Goal: Task Accomplishment & Management: Use online tool/utility

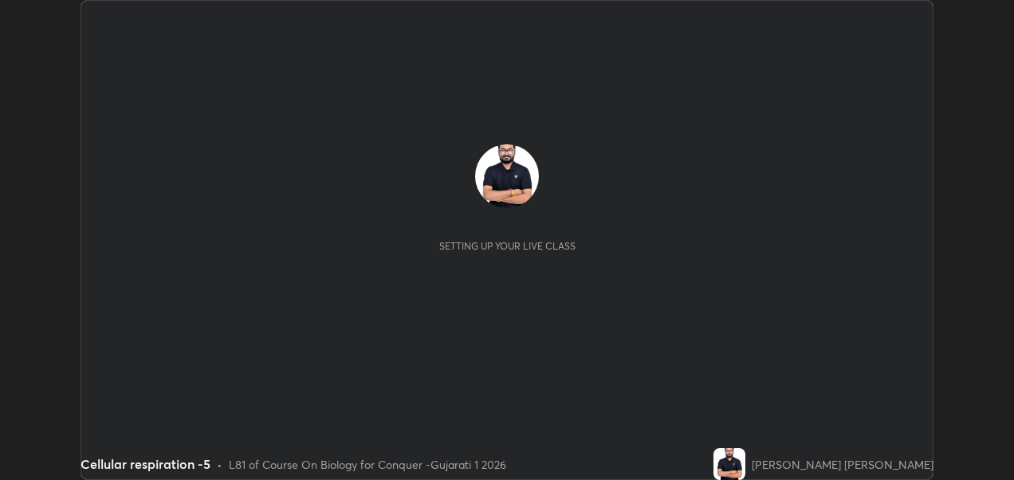
scroll to position [480, 1013]
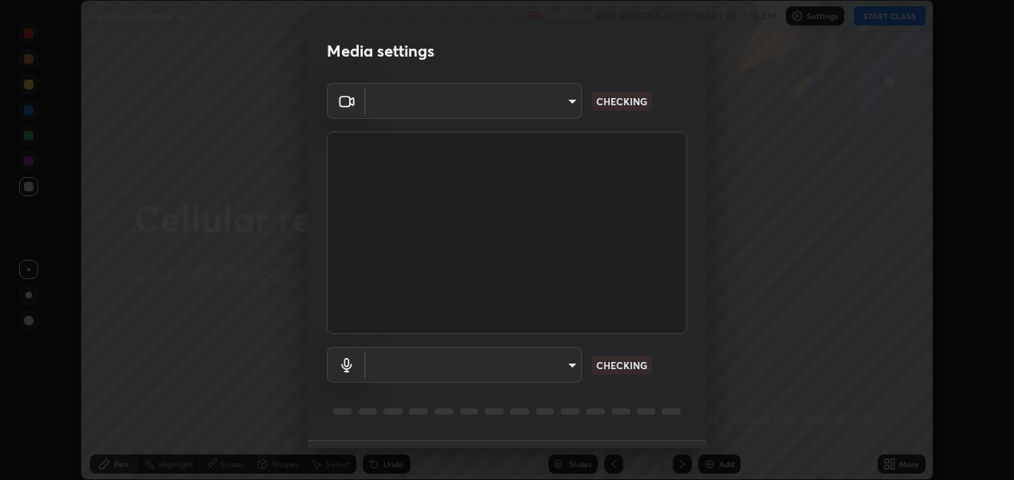
type input "2d2e2489656aed81fa1717d56b5087f64160cedd5dfe9d71df32aea02503d73d"
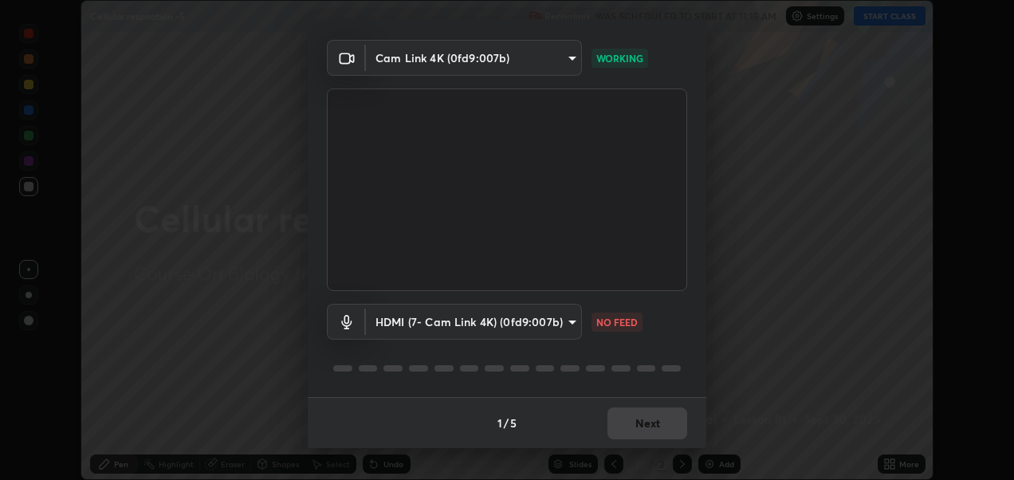
click at [529, 321] on body "Erase all Cellular respiration -5 Recording WAS SCHEDULED TO START AT 11:15 AM …" at bounding box center [507, 240] width 1014 height 480
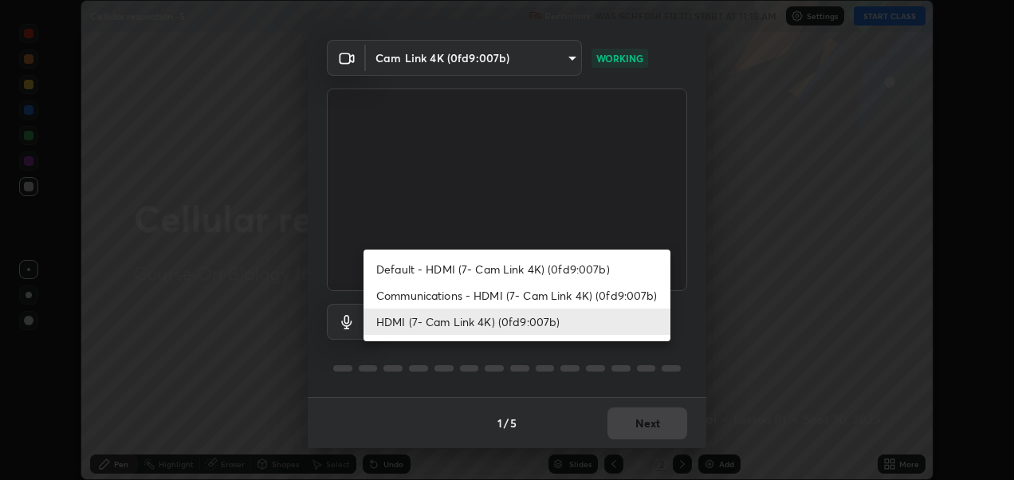
click at [517, 267] on li "Default - HDMI (7- Cam Link 4K) (0fd9:007b)" at bounding box center [517, 269] width 307 height 26
type input "default"
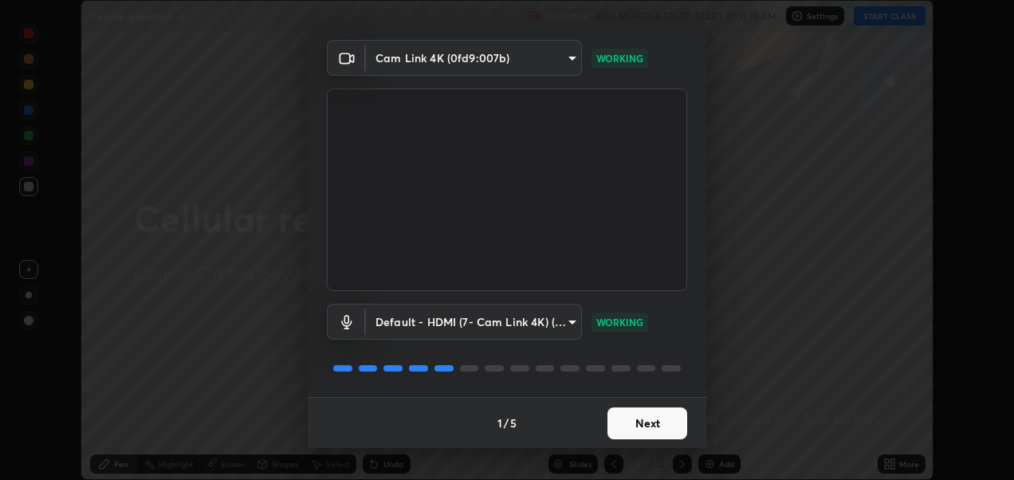
click at [652, 423] on button "Next" at bounding box center [648, 423] width 80 height 32
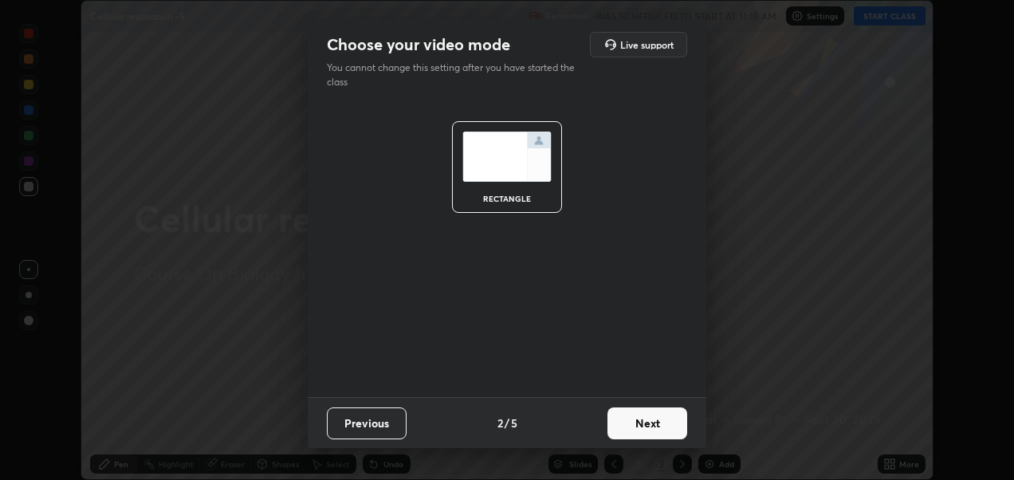
click at [661, 422] on button "Next" at bounding box center [648, 423] width 80 height 32
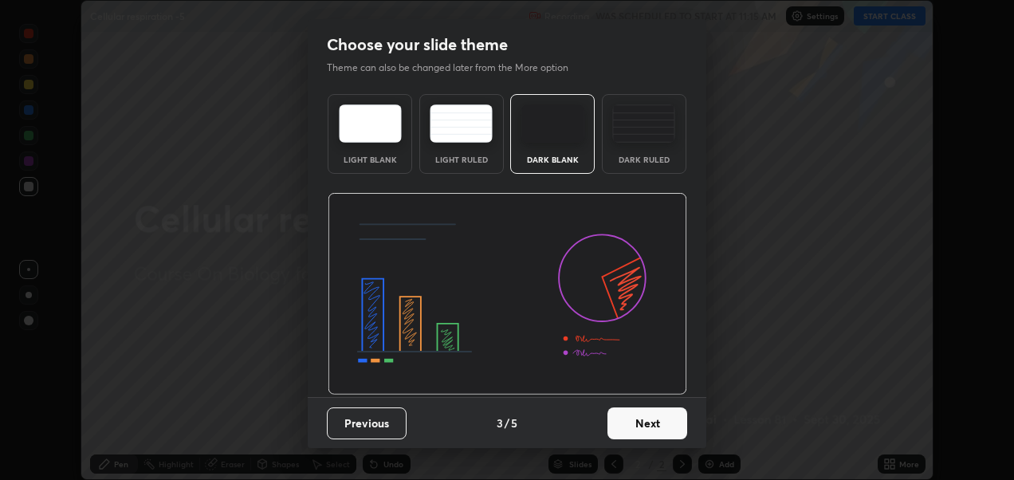
click at [670, 420] on button "Next" at bounding box center [648, 423] width 80 height 32
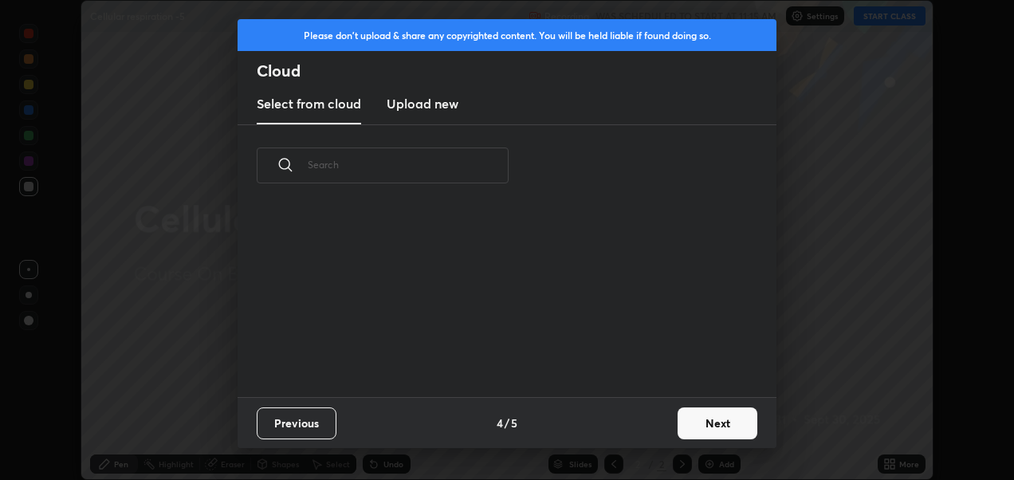
click at [705, 420] on button "Next" at bounding box center [718, 423] width 80 height 32
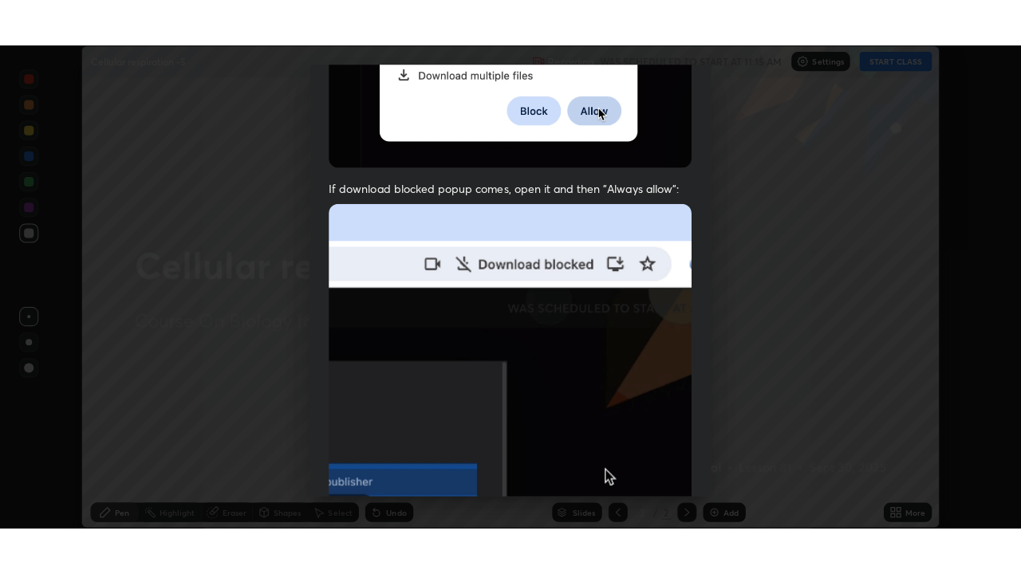
scroll to position [368, 0]
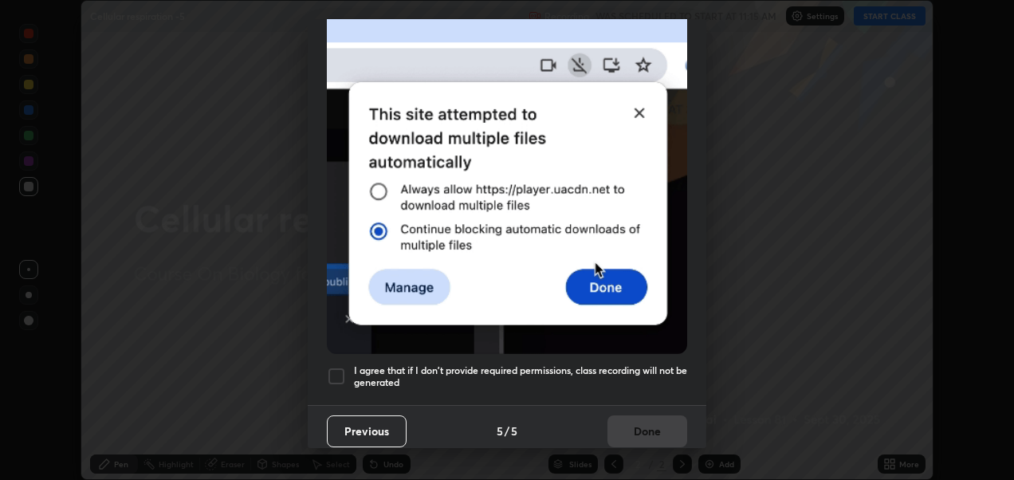
click at [336, 367] on div at bounding box center [336, 376] width 19 height 19
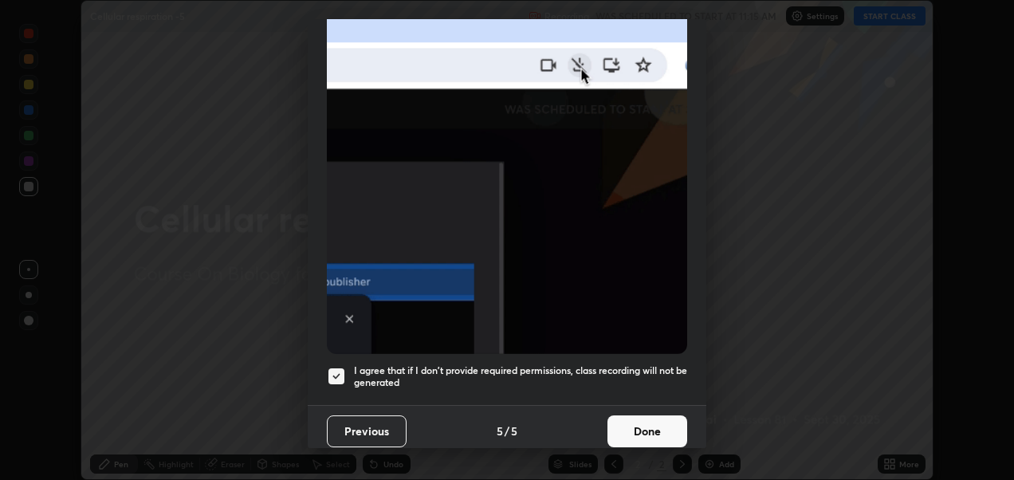
click at [643, 429] on button "Done" at bounding box center [648, 431] width 80 height 32
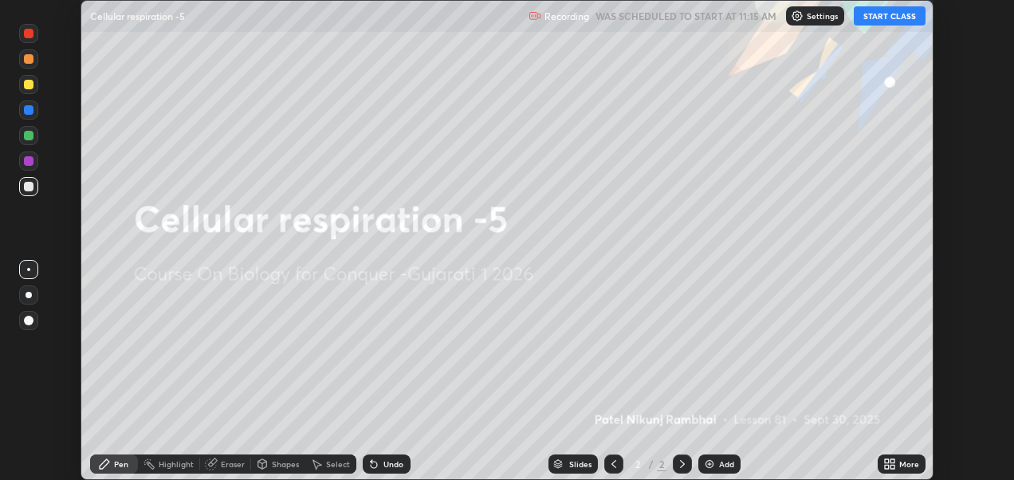
click at [892, 14] on button "START CLASS" at bounding box center [890, 15] width 72 height 19
click at [889, 468] on icon at bounding box center [887, 467] width 4 height 4
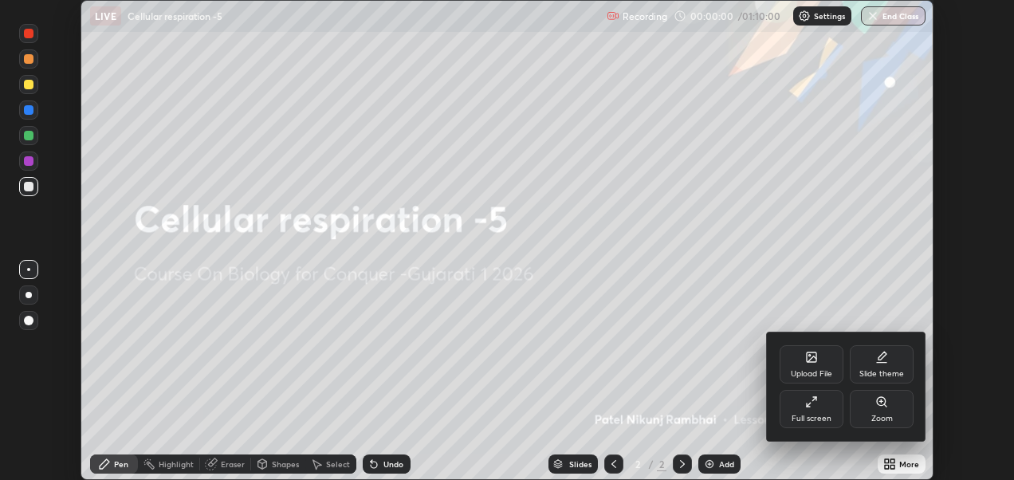
click at [814, 409] on div "Full screen" at bounding box center [812, 409] width 64 height 38
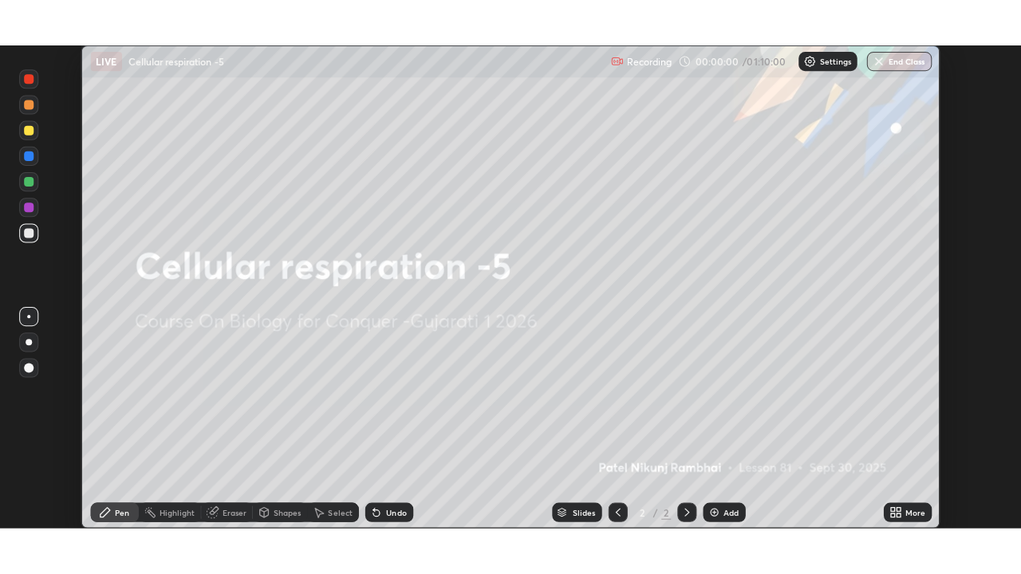
scroll to position [574, 1021]
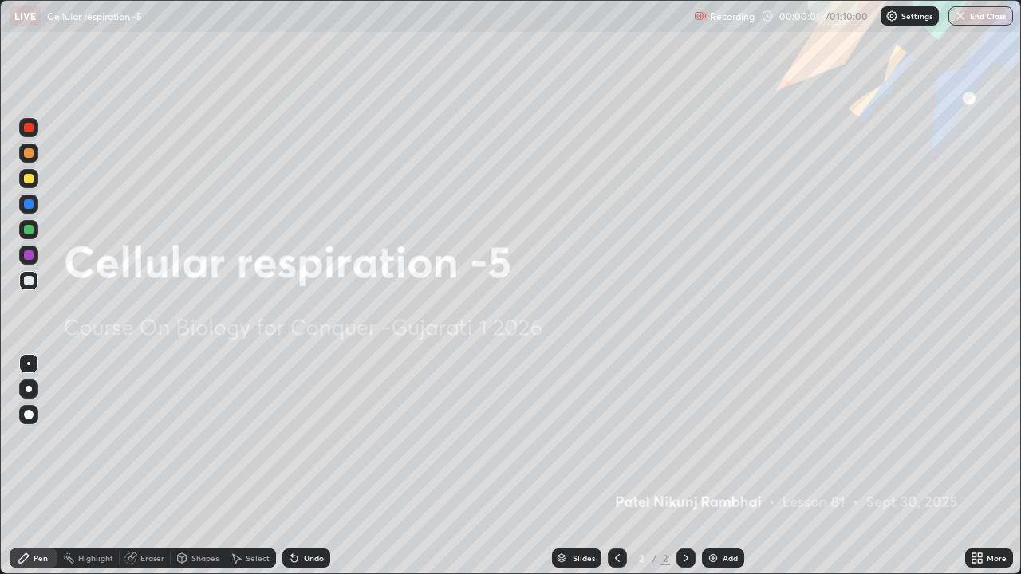
click at [709, 479] on img at bounding box center [712, 558] width 13 height 13
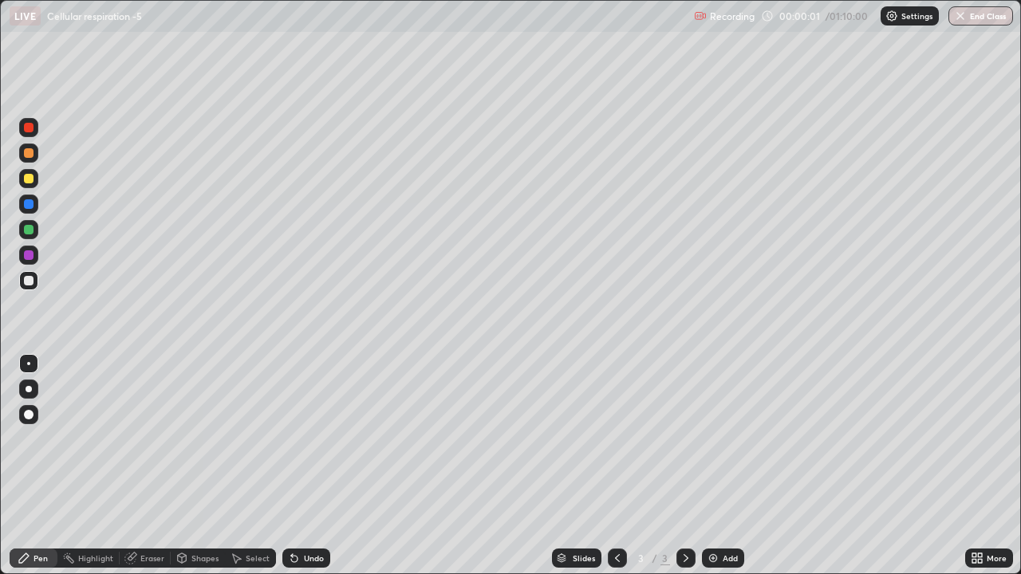
click at [709, 479] on img at bounding box center [712, 558] width 13 height 13
click at [710, 479] on img at bounding box center [712, 558] width 13 height 13
click at [711, 479] on img at bounding box center [712, 558] width 13 height 13
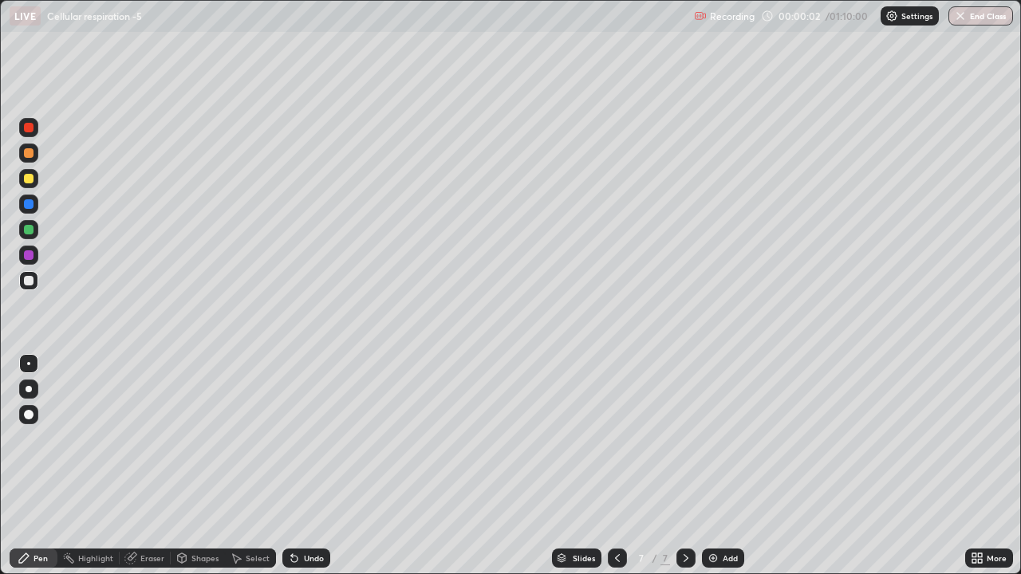
click at [708, 479] on img at bounding box center [712, 558] width 13 height 13
click at [710, 479] on img at bounding box center [712, 558] width 13 height 13
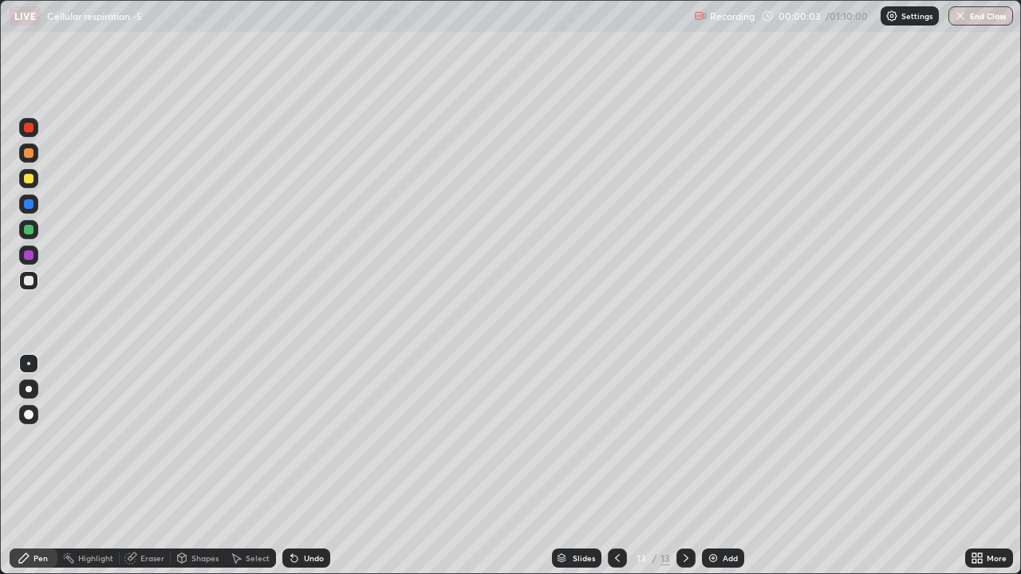
click at [710, 479] on img at bounding box center [712, 558] width 13 height 13
click at [712, 479] on img at bounding box center [712, 558] width 13 height 13
click at [713, 479] on img at bounding box center [712, 558] width 13 height 13
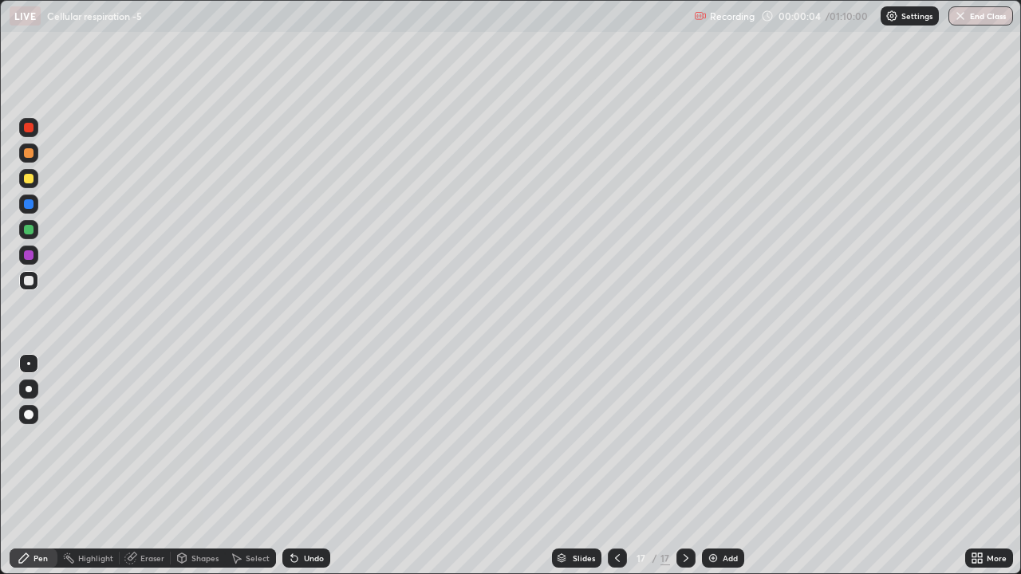
click at [713, 479] on img at bounding box center [712, 558] width 13 height 13
click at [713, 479] on img at bounding box center [713, 558] width 13 height 13
click at [714, 479] on img at bounding box center [712, 558] width 13 height 13
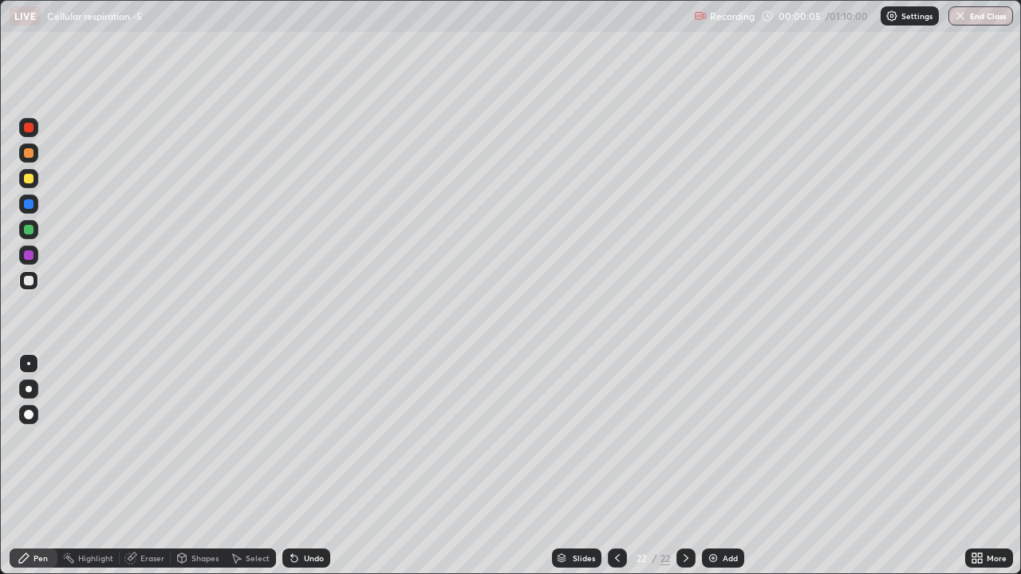
click at [714, 479] on img at bounding box center [712, 558] width 13 height 13
click at [616, 479] on icon at bounding box center [616, 558] width 13 height 13
click at [617, 479] on icon at bounding box center [616, 558] width 13 height 13
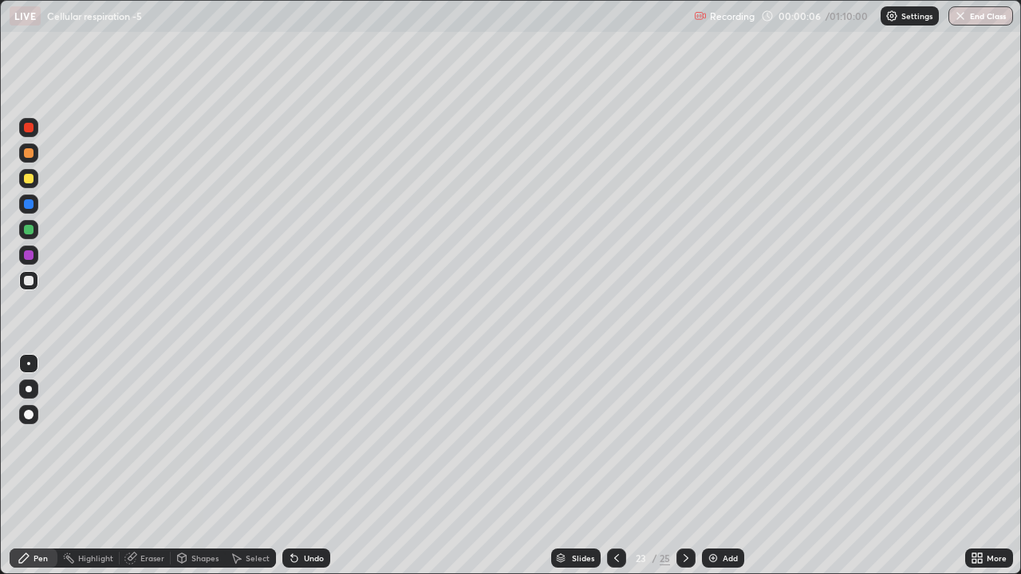
click at [616, 479] on icon at bounding box center [616, 558] width 13 height 13
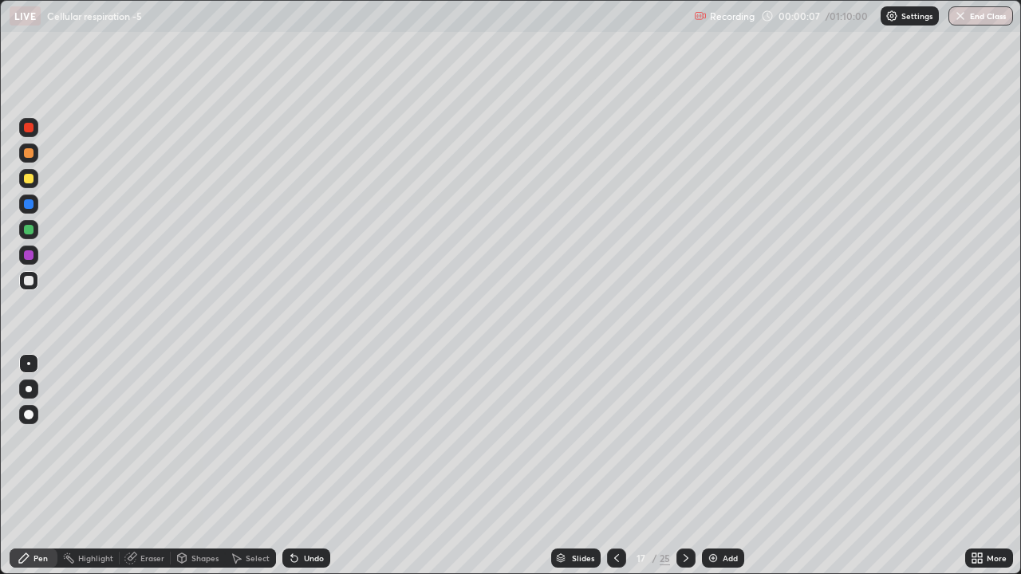
click at [616, 479] on icon at bounding box center [616, 558] width 13 height 13
click at [615, 479] on icon at bounding box center [616, 558] width 13 height 13
click at [614, 479] on icon at bounding box center [616, 558] width 13 height 13
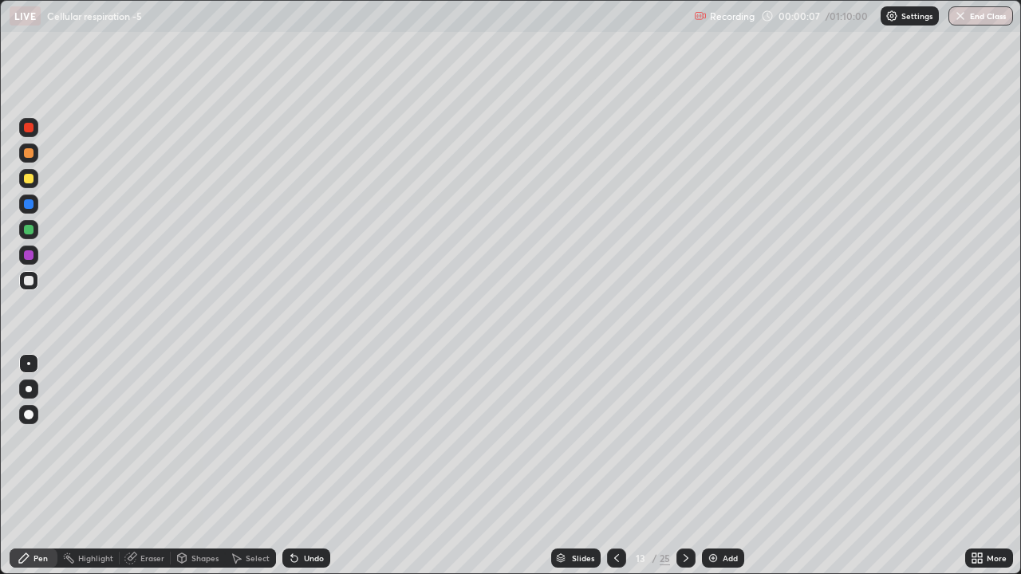
click at [614, 479] on icon at bounding box center [616, 558] width 13 height 13
click at [615, 479] on icon at bounding box center [616, 558] width 13 height 13
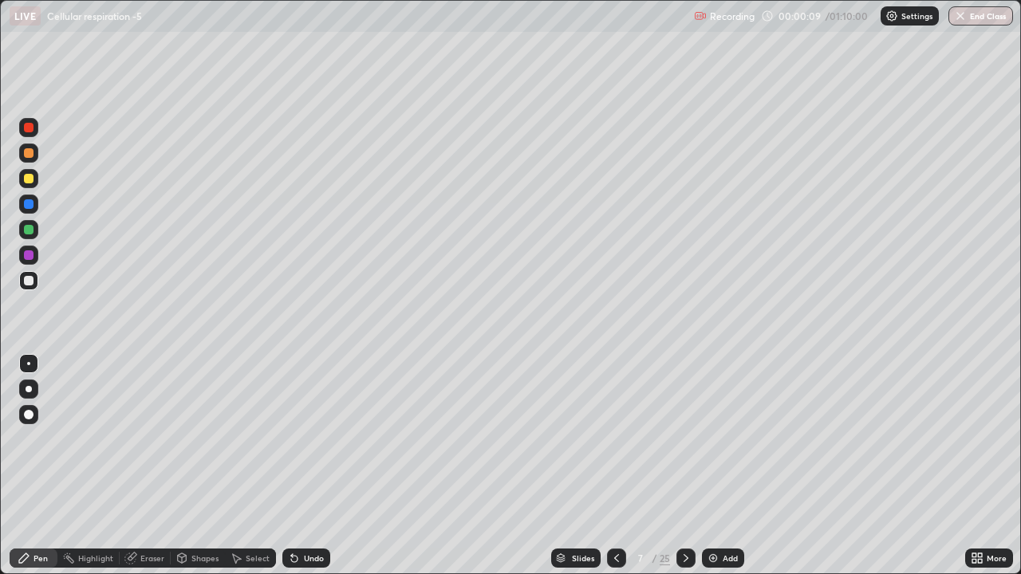
click at [615, 479] on icon at bounding box center [616, 558] width 5 height 8
click at [617, 479] on icon at bounding box center [616, 558] width 13 height 13
click at [615, 479] on icon at bounding box center [616, 558] width 13 height 13
click at [27, 388] on div at bounding box center [29, 389] width 6 height 6
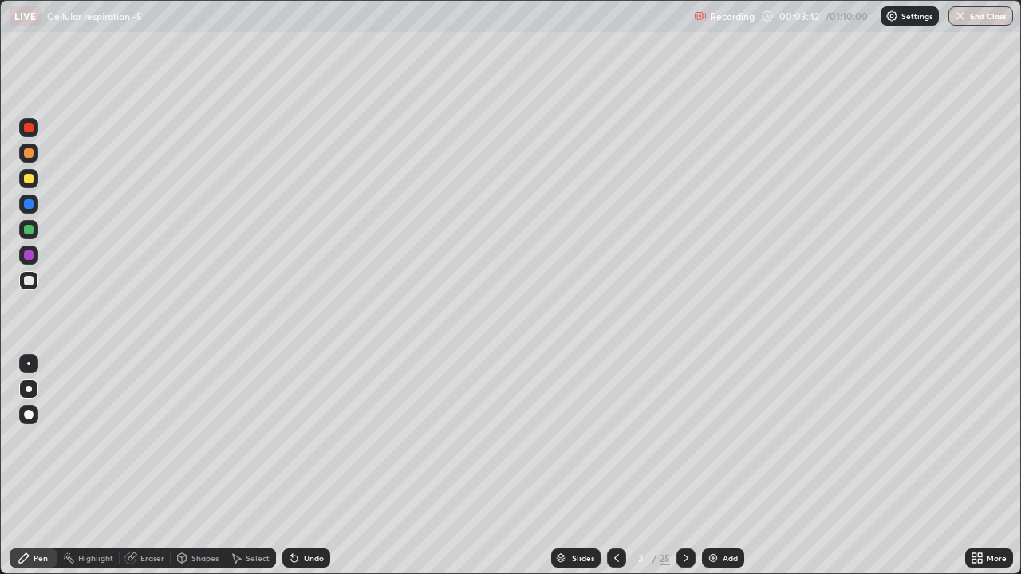
click at [686, 479] on icon at bounding box center [685, 558] width 13 height 13
click at [149, 479] on div "Eraser" at bounding box center [152, 558] width 24 height 8
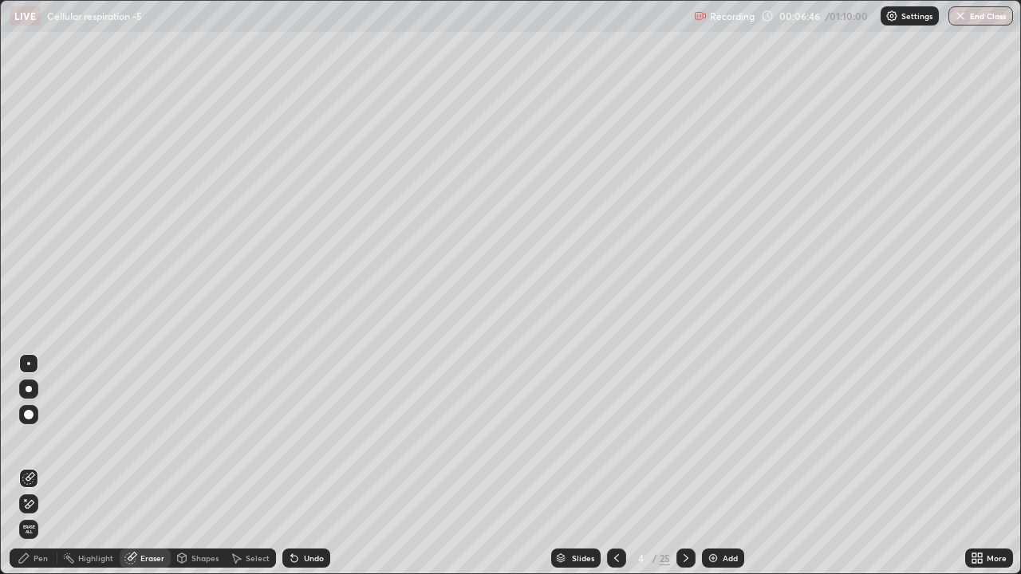
click at [33, 479] on div "Pen" at bounding box center [34, 558] width 48 height 19
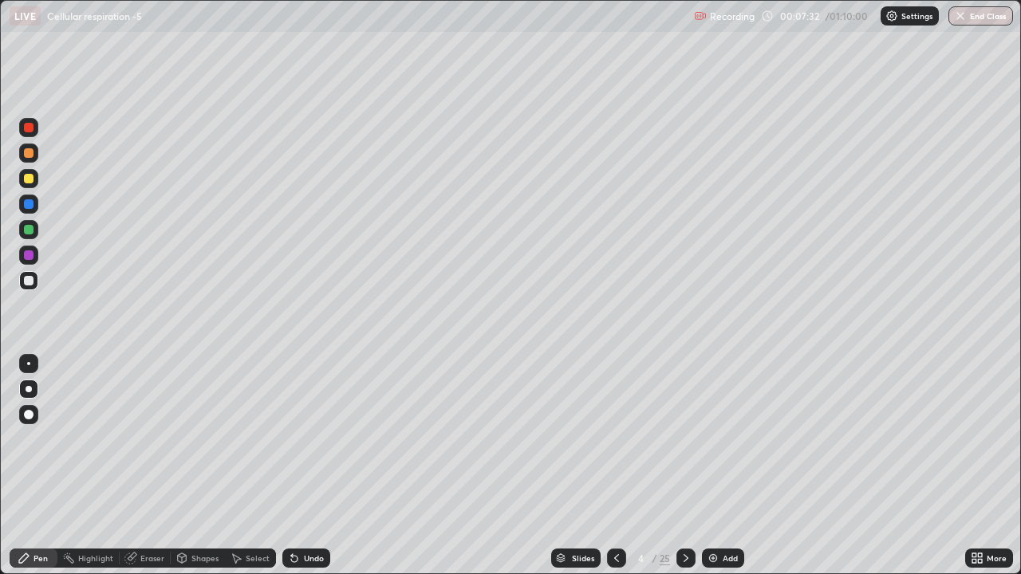
click at [33, 182] on div at bounding box center [28, 178] width 19 height 19
click at [29, 278] on div at bounding box center [29, 281] width 10 height 10
click at [151, 479] on div "Eraser" at bounding box center [152, 558] width 24 height 8
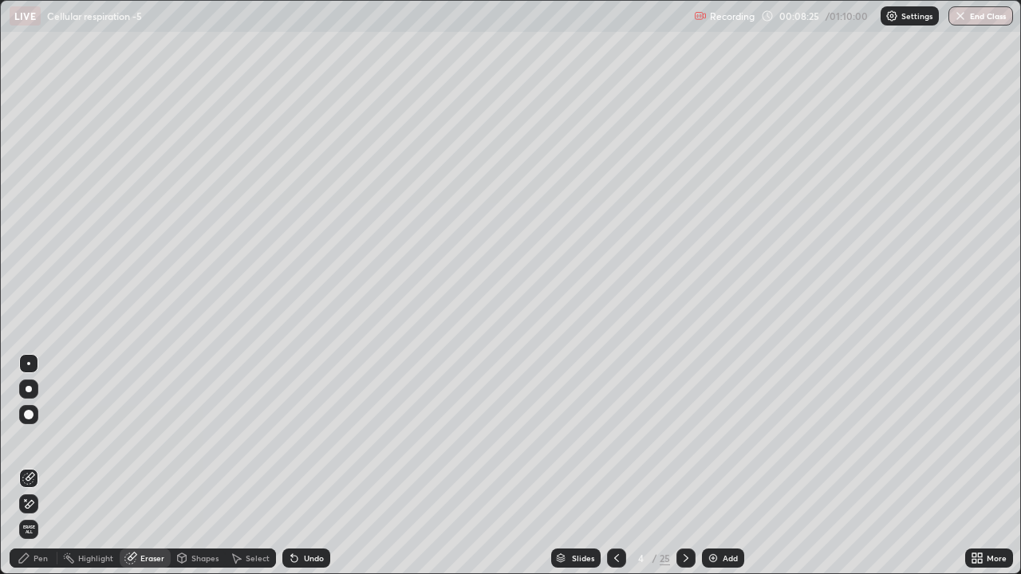
click at [26, 479] on div "Pen" at bounding box center [34, 558] width 48 height 19
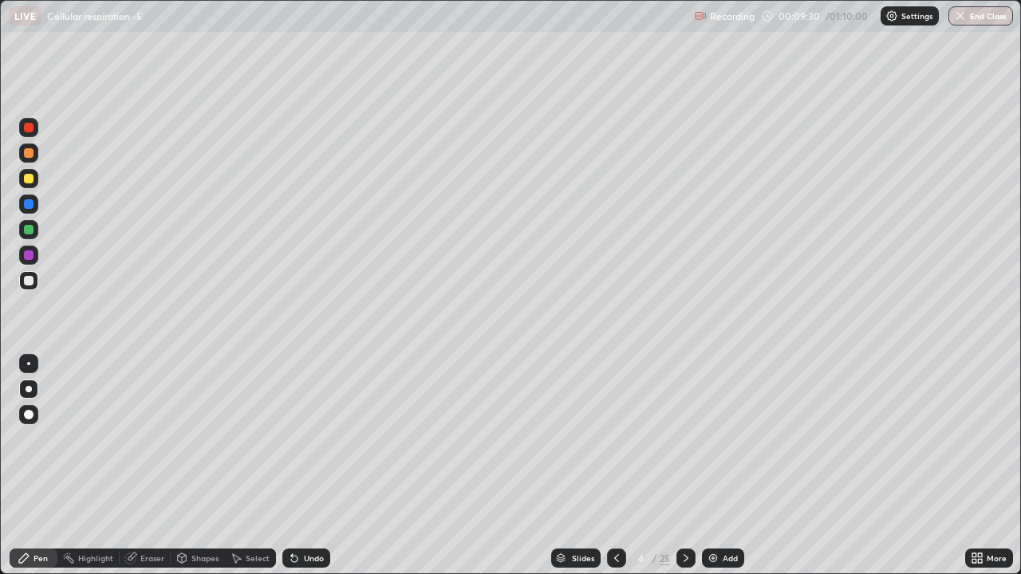
click at [685, 479] on icon at bounding box center [685, 558] width 13 height 13
click at [615, 479] on icon at bounding box center [616, 558] width 13 height 13
click at [614, 479] on icon at bounding box center [616, 558] width 13 height 13
click at [683, 479] on icon at bounding box center [685, 558] width 13 height 13
click at [686, 479] on icon at bounding box center [685, 558] width 13 height 13
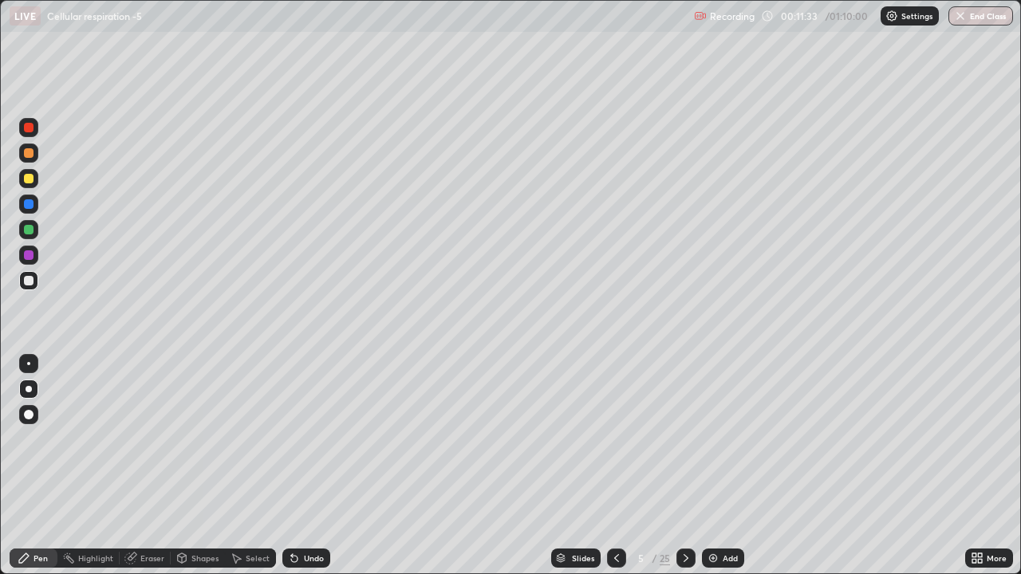
click at [150, 479] on div "Eraser" at bounding box center [152, 558] width 24 height 8
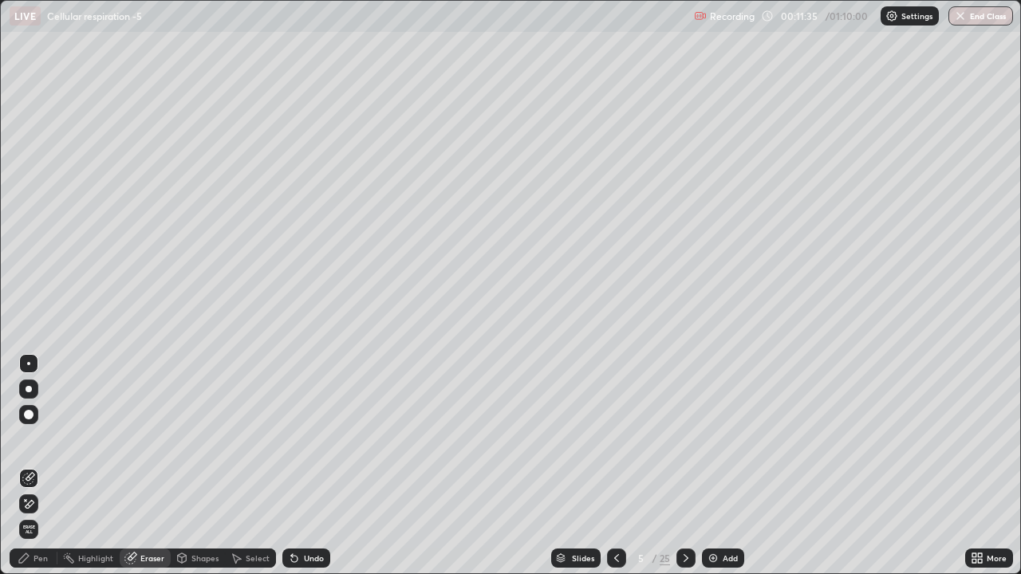
click at [29, 479] on icon at bounding box center [24, 558] width 13 height 13
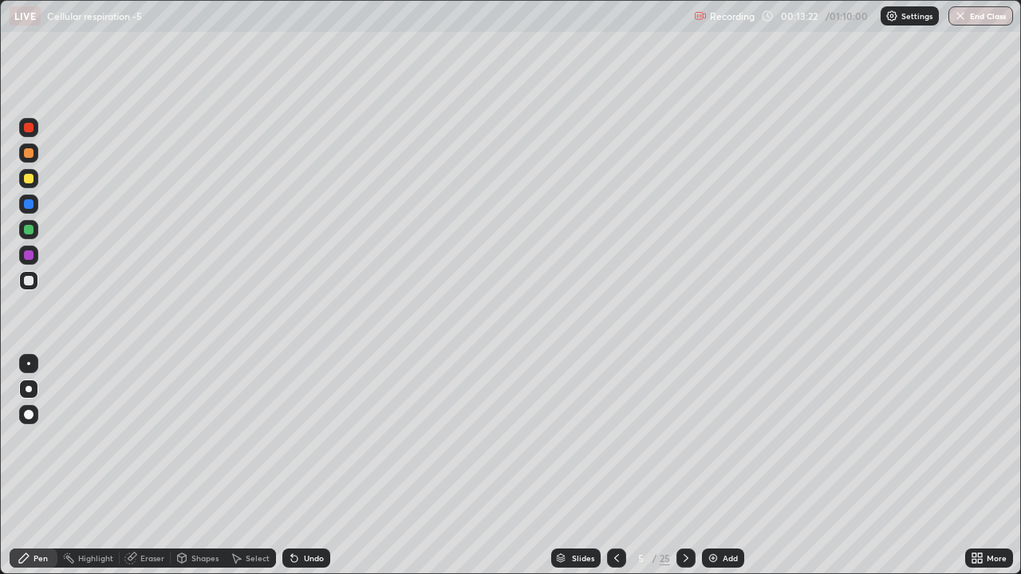
click at [615, 479] on icon at bounding box center [616, 558] width 13 height 13
click at [684, 479] on icon at bounding box center [685, 558] width 13 height 13
click at [683, 479] on icon at bounding box center [685, 558] width 13 height 13
click at [682, 479] on icon at bounding box center [685, 558] width 13 height 13
click at [614, 479] on icon at bounding box center [616, 558] width 5 height 8
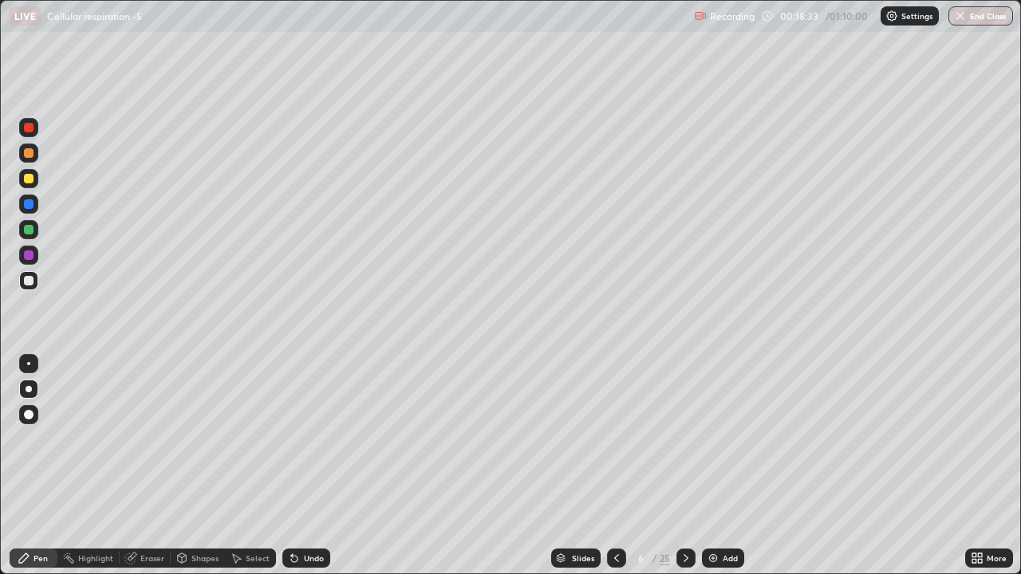
click at [683, 479] on icon at bounding box center [685, 558] width 5 height 8
click at [610, 479] on icon at bounding box center [616, 558] width 13 height 13
click at [26, 176] on div at bounding box center [29, 179] width 10 height 10
click at [27, 277] on div at bounding box center [29, 281] width 10 height 10
click at [145, 479] on div "Eraser" at bounding box center [152, 558] width 24 height 8
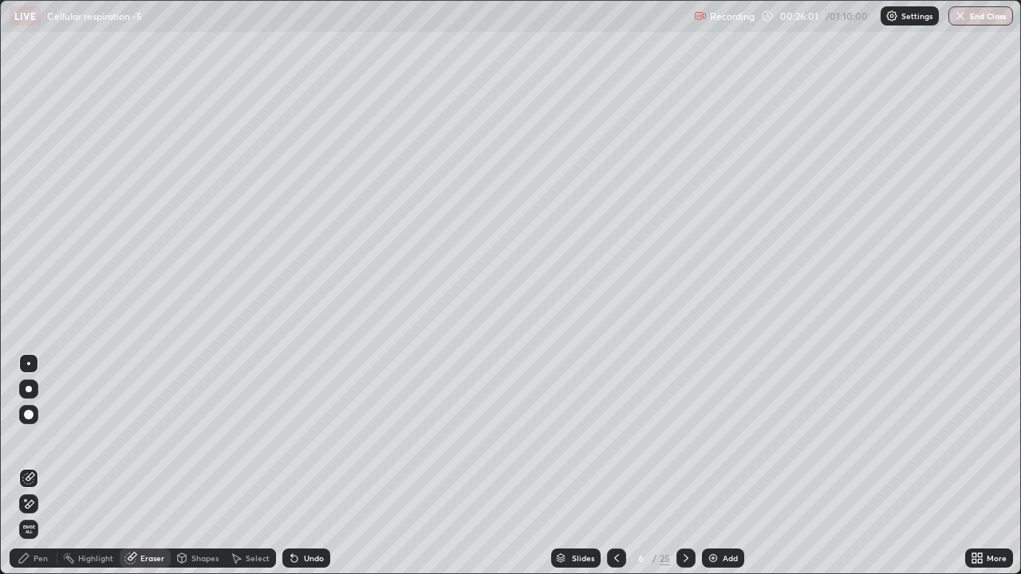
click at [36, 479] on div "Pen" at bounding box center [40, 558] width 14 height 8
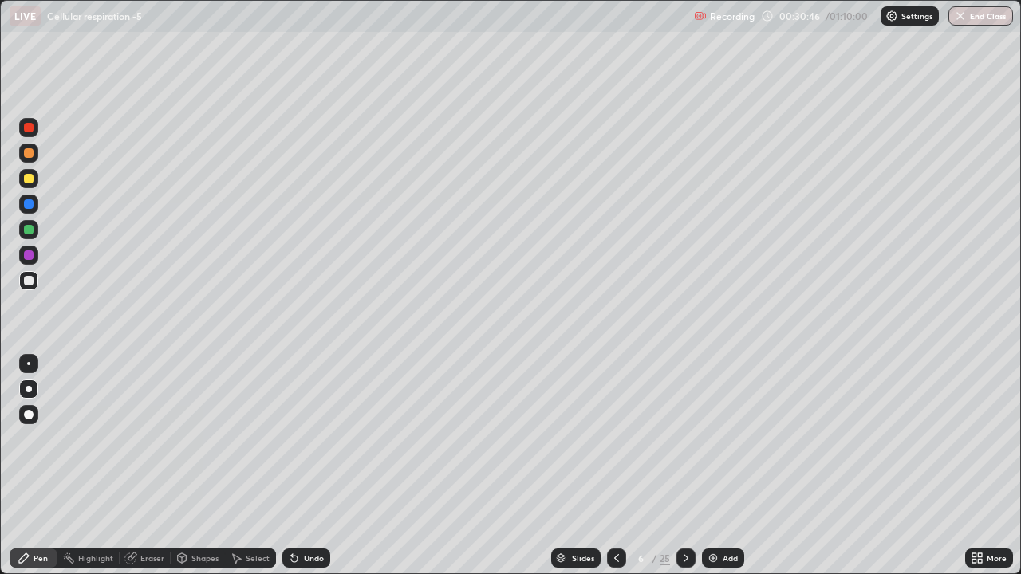
click at [685, 479] on icon at bounding box center [685, 558] width 13 height 13
click at [621, 479] on div at bounding box center [616, 558] width 19 height 19
click at [28, 230] on div at bounding box center [29, 230] width 10 height 10
click at [150, 479] on div "Eraser" at bounding box center [152, 558] width 24 height 8
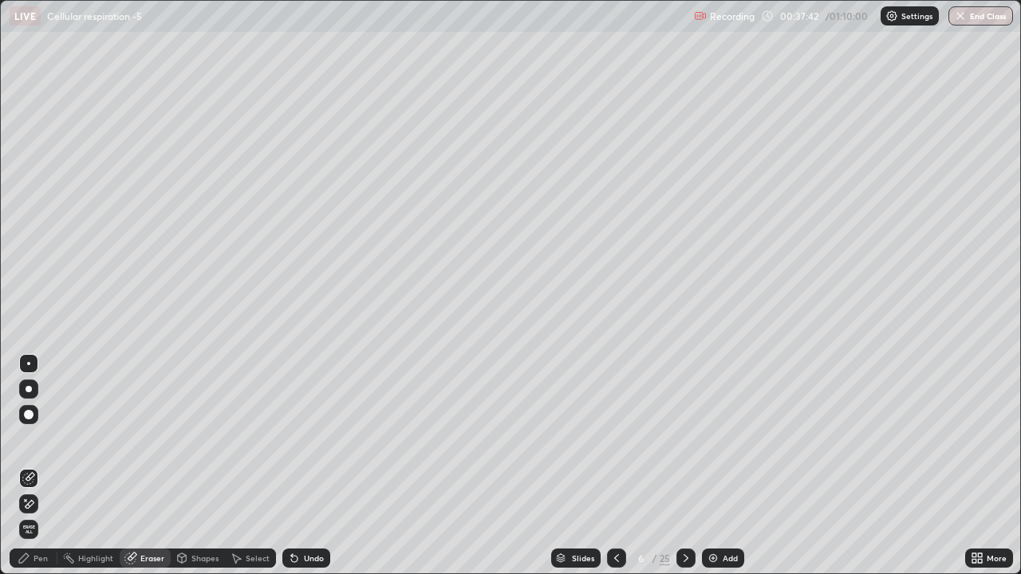
click at [40, 479] on div "Pen" at bounding box center [40, 558] width 14 height 8
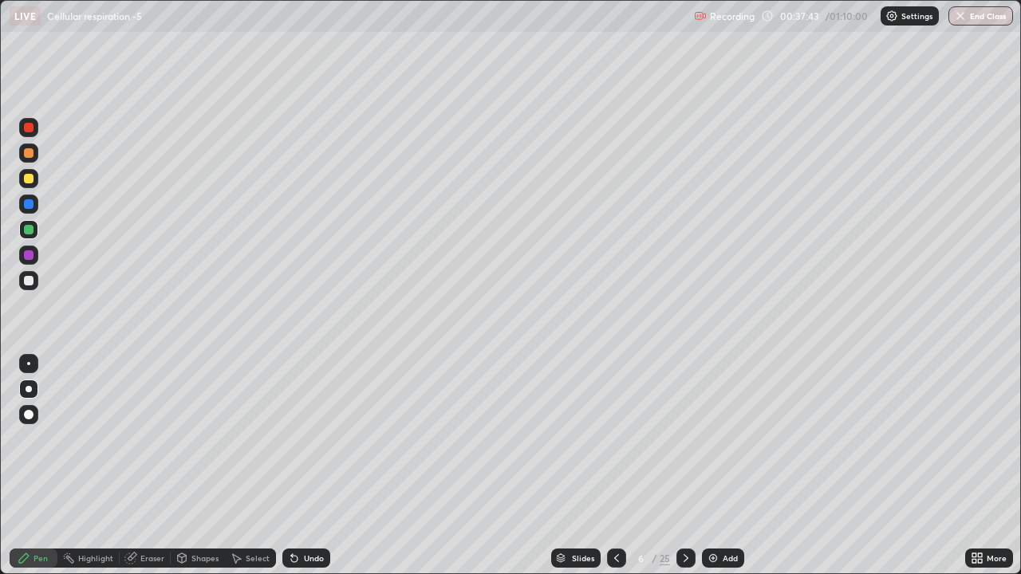
click at [30, 281] on div at bounding box center [29, 281] width 10 height 10
click at [686, 479] on icon at bounding box center [685, 558] width 13 height 13
click at [610, 479] on div at bounding box center [616, 558] width 19 height 32
click at [684, 479] on icon at bounding box center [685, 558] width 13 height 13
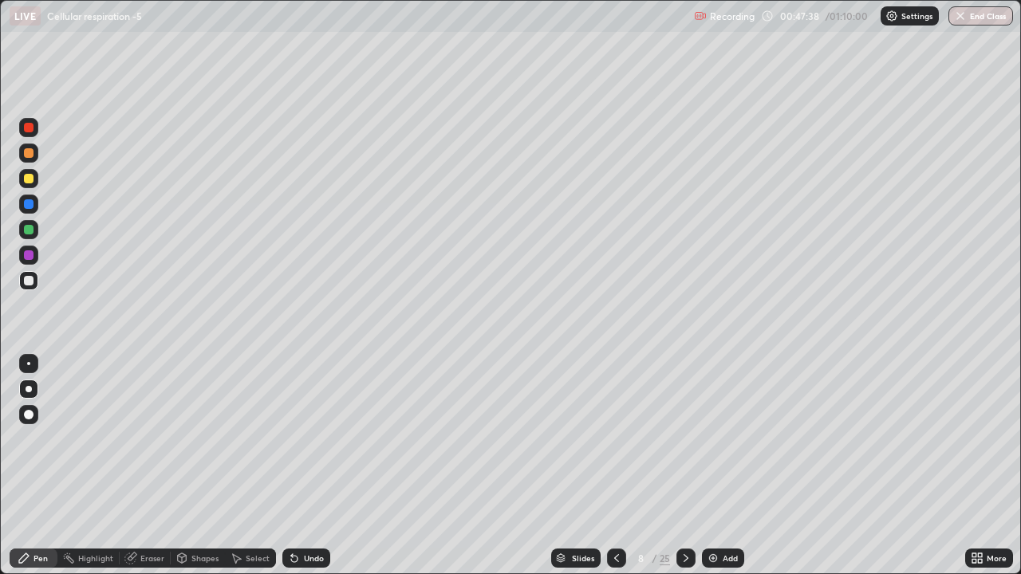
click at [29, 174] on div at bounding box center [29, 179] width 10 height 10
click at [30, 232] on div at bounding box center [29, 230] width 10 height 10
click at [693, 479] on div at bounding box center [685, 558] width 19 height 19
click at [24, 277] on div at bounding box center [28, 280] width 19 height 19
